Goal: Information Seeking & Learning: Learn about a topic

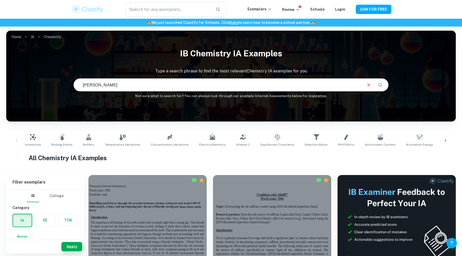
type input "[PERSON_NAME]"
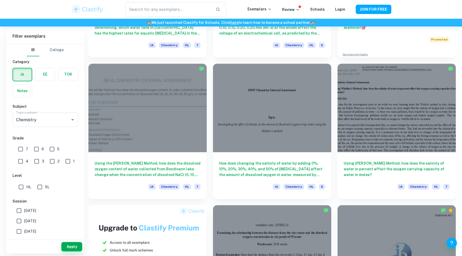
scroll to position [255, 0]
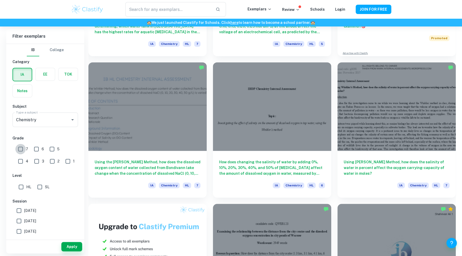
click at [21, 151] on input "7" at bounding box center [20, 149] width 10 height 10
checkbox input "true"
click at [21, 189] on input "HL" at bounding box center [21, 187] width 10 height 10
checkbox input "true"
click at [74, 249] on button "Apply" at bounding box center [71, 246] width 21 height 9
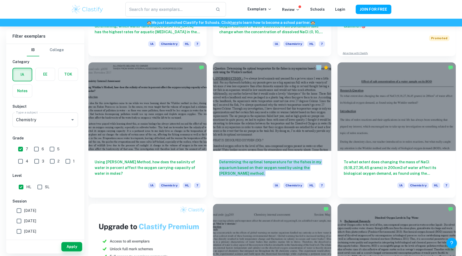
drag, startPoint x: 223, startPoint y: 59, endPoint x: 246, endPoint y: 189, distance: 132.7
click at [246, 189] on div "Determining the optimal temperature for the fishes in my aquarium based on thei…" at bounding box center [269, 127] width 125 height 142
copy div "Determining the optimal temperature for the fishes in my aquarium based on thei…"
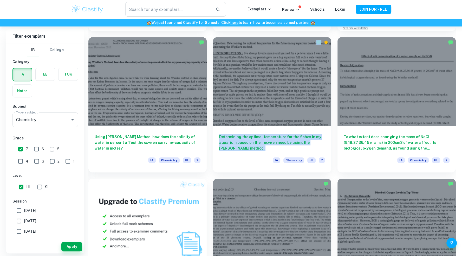
scroll to position [280, 0]
click at [247, 138] on h6 "Determining the optimal temperature for the fishes in my aquarium based on thei…" at bounding box center [272, 142] width 106 height 17
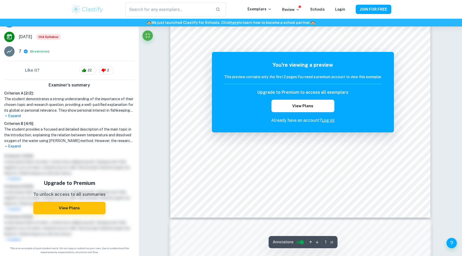
scroll to position [183, 0]
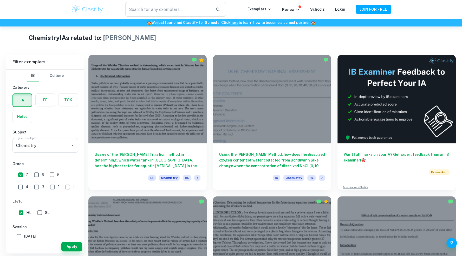
scroll to position [121, 0]
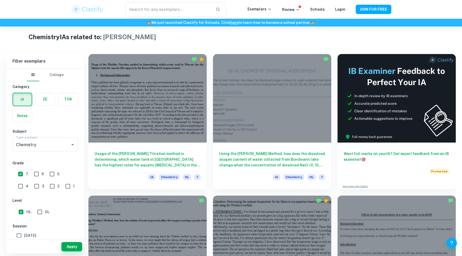
click at [311, 162] on h6 "Using the [PERSON_NAME] Method, how does the dissolved oxygen content of water …" at bounding box center [272, 159] width 106 height 17
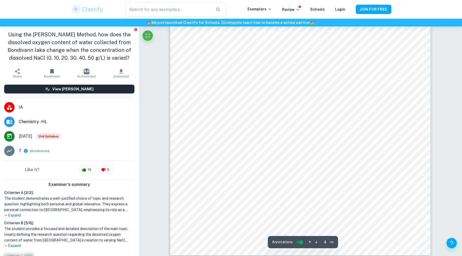
scroll to position [1212, 0]
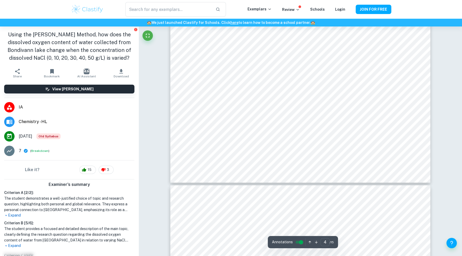
type input "5"
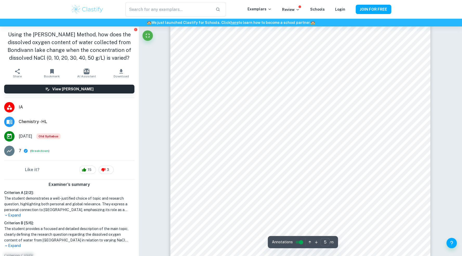
scroll to position [1547, 0]
